Goal: Task Accomplishment & Management: Use online tool/utility

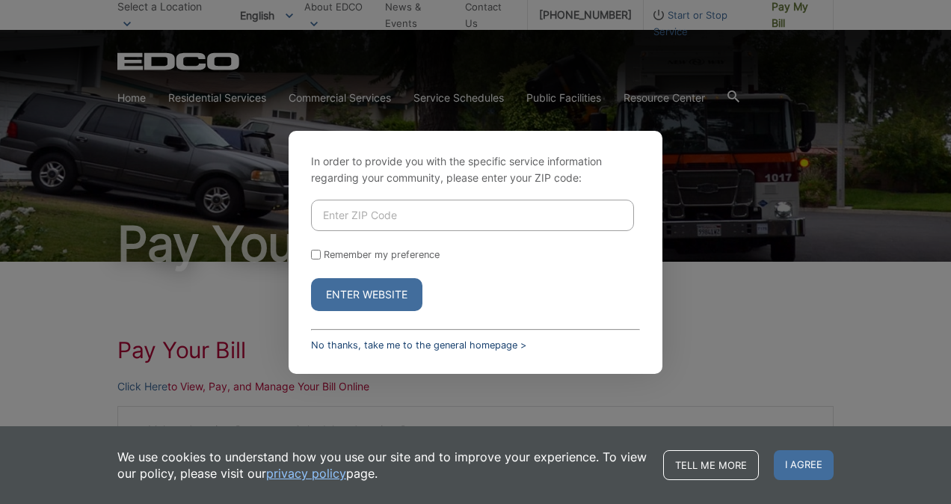
click at [360, 340] on link "No thanks, take me to the general homepage >" at bounding box center [418, 344] width 215 height 11
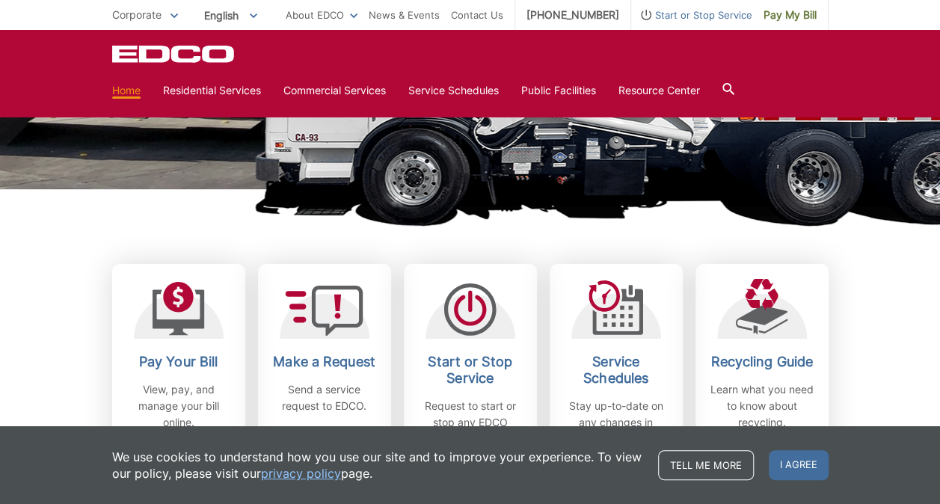
scroll to position [374, 0]
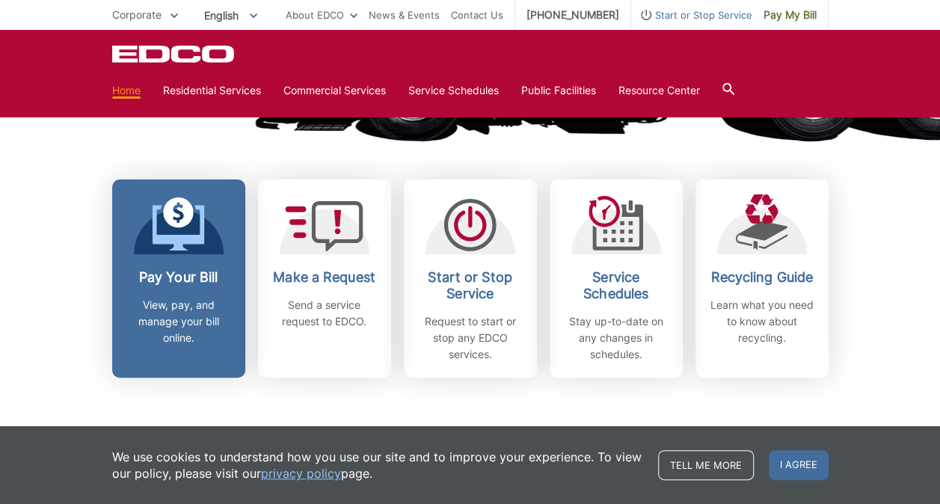
click at [190, 300] on p "View, pay, and manage your bill online." at bounding box center [178, 321] width 111 height 49
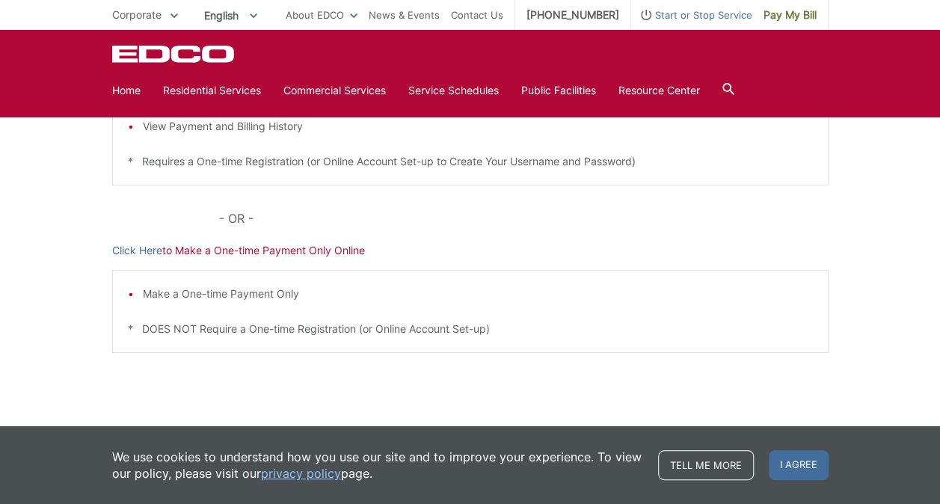
scroll to position [435, 0]
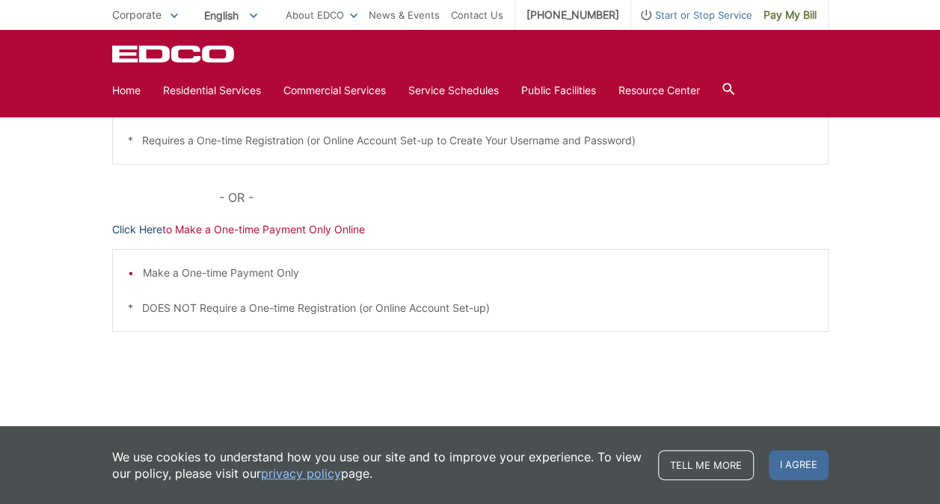
click at [124, 235] on link "Click Here" at bounding box center [137, 229] width 50 height 16
